Goal: Transaction & Acquisition: Purchase product/service

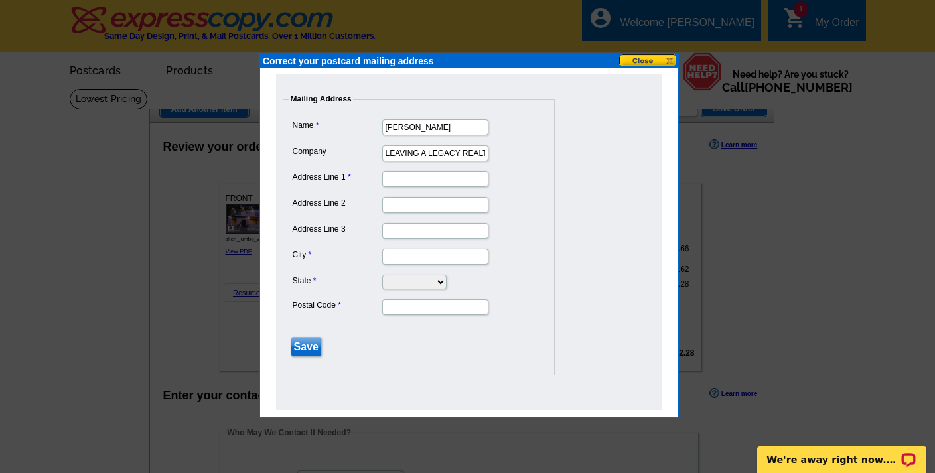
type input "LEAVING A LEGACY REALTY LLC"
type input "1922 EXETER"
type input "STE 12"
type input "GERMANTOWN"
select select "TN"
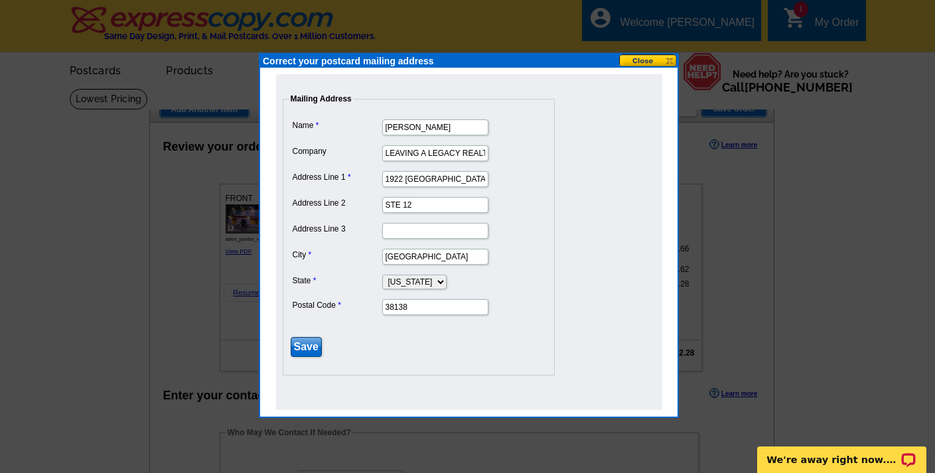
type input "38138"
click at [305, 344] on input "Save" at bounding box center [306, 347] width 31 height 20
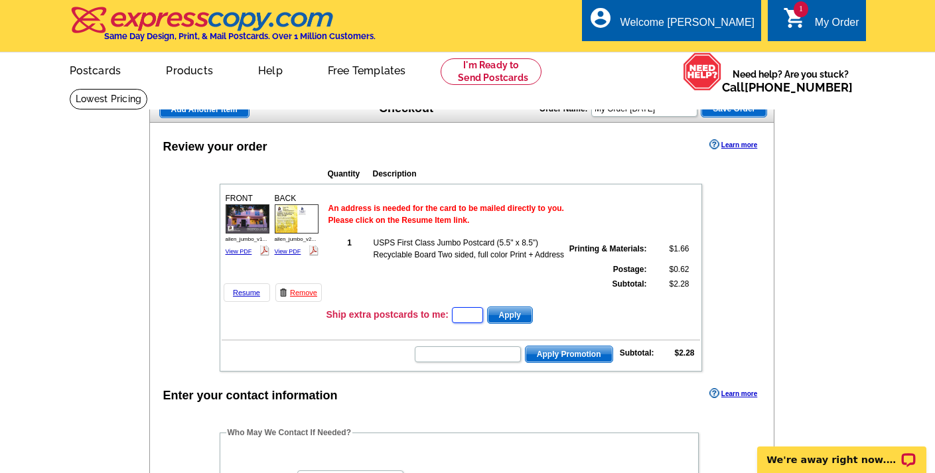
click at [470, 317] on input "text" at bounding box center [467, 315] width 31 height 16
type input "3"
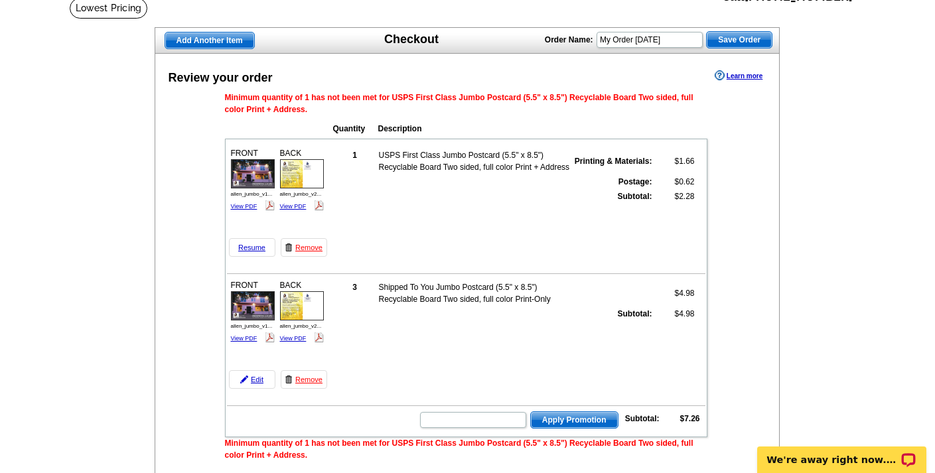
scroll to position [90, 0]
click at [260, 381] on link "Edit" at bounding box center [252, 380] width 46 height 19
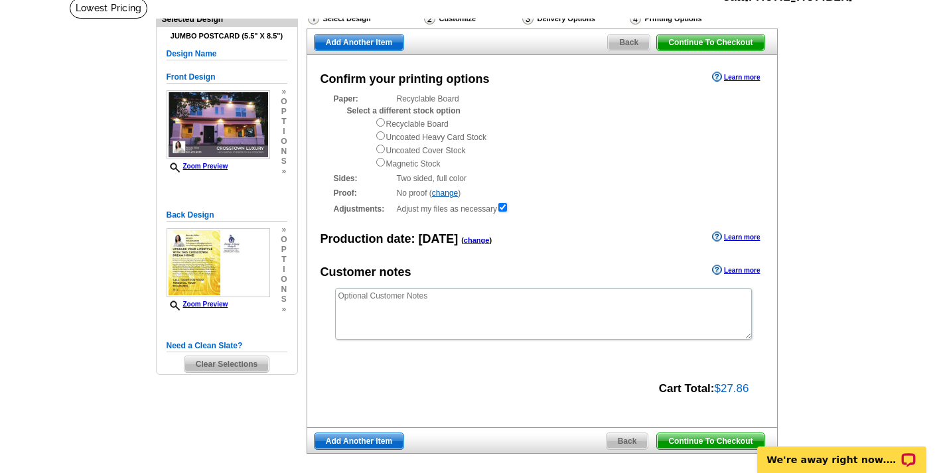
scroll to position [92, 0]
